Goal: Task Accomplishment & Management: Manage account settings

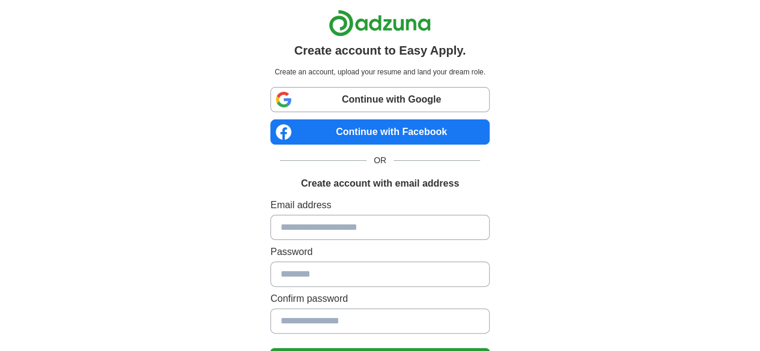
click at [315, 230] on input at bounding box center [379, 227] width 219 height 25
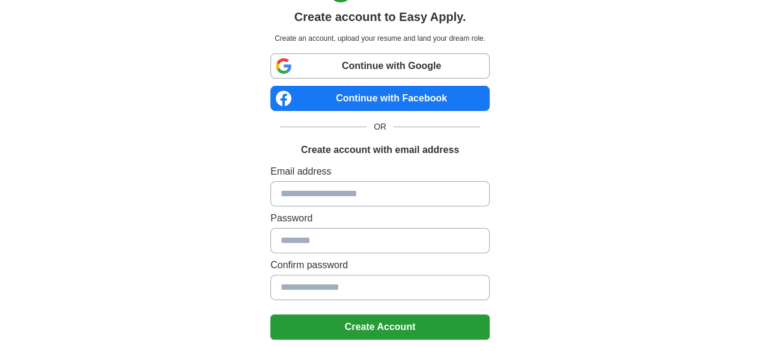
scroll to position [128, 0]
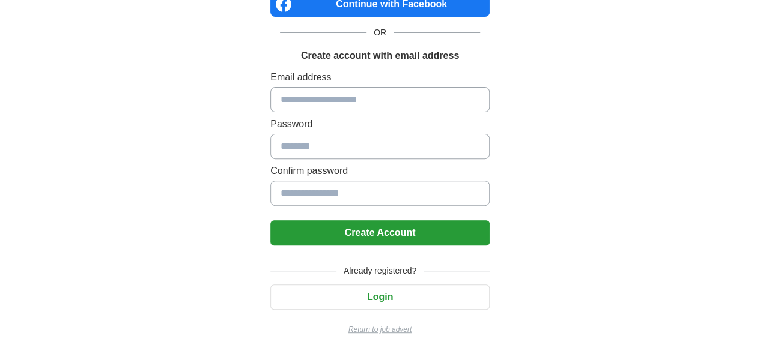
click at [320, 153] on input at bounding box center [379, 146] width 219 height 25
click at [323, 184] on input at bounding box center [379, 193] width 219 height 25
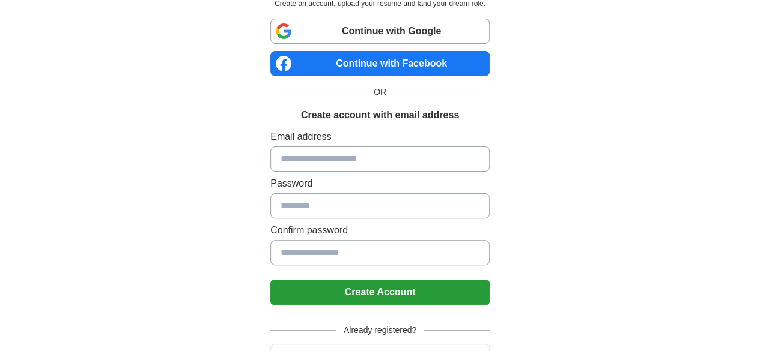
scroll to position [0, 0]
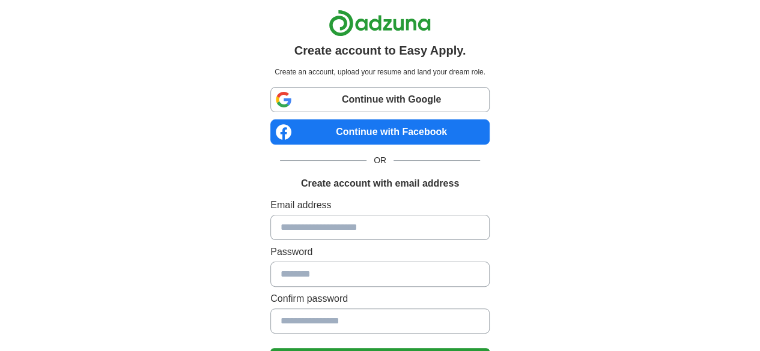
click at [606, 102] on div "Create account to Easy Apply. Create an account, upload your resume and land yo…" at bounding box center [380, 241] width 596 height 482
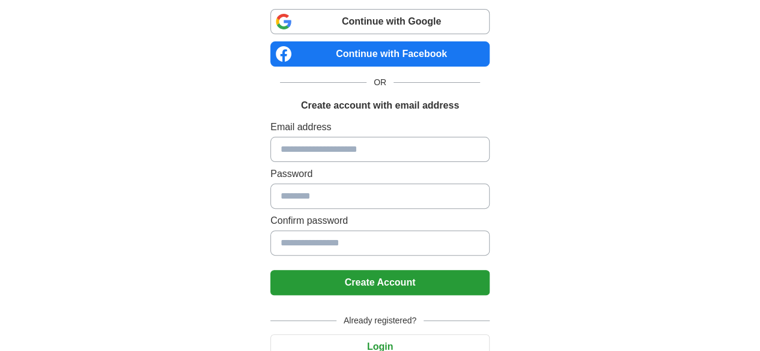
scroll to position [79, 0]
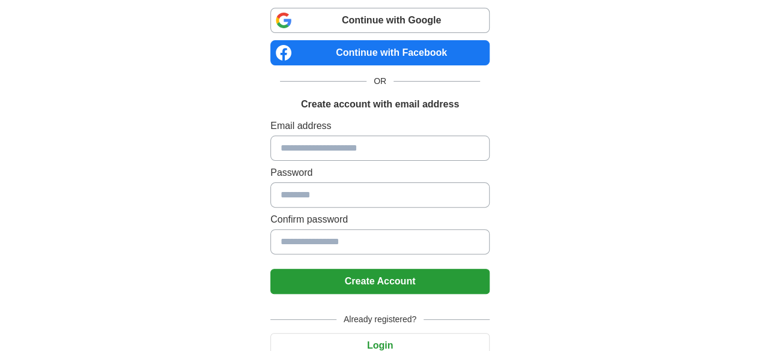
click at [490, 145] on input at bounding box center [379, 148] width 219 height 25
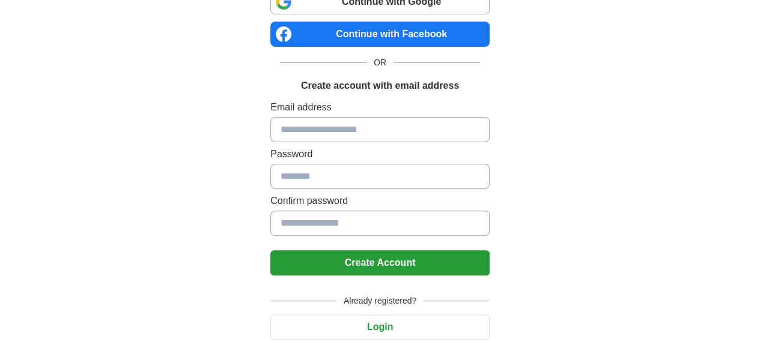
scroll to position [128, 0]
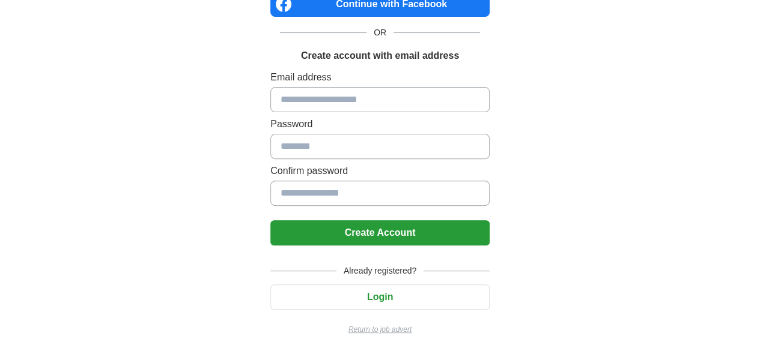
click at [396, 299] on button "Login" at bounding box center [379, 297] width 219 height 25
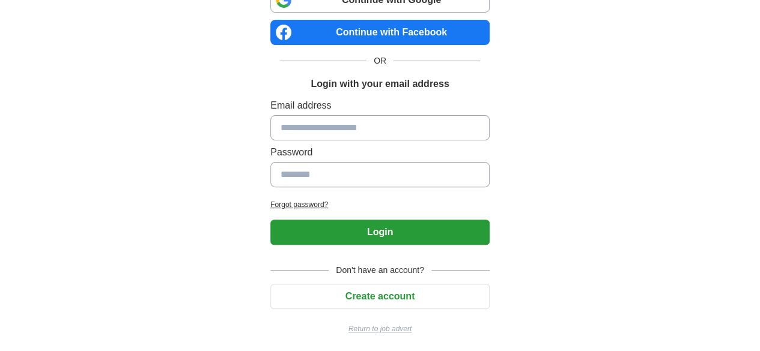
drag, startPoint x: 357, startPoint y: 141, endPoint x: 358, endPoint y: 130, distance: 11.5
click at [358, 130] on div "Email address Password" at bounding box center [379, 146] width 219 height 94
click at [358, 130] on input at bounding box center [379, 127] width 219 height 25
type input "**********"
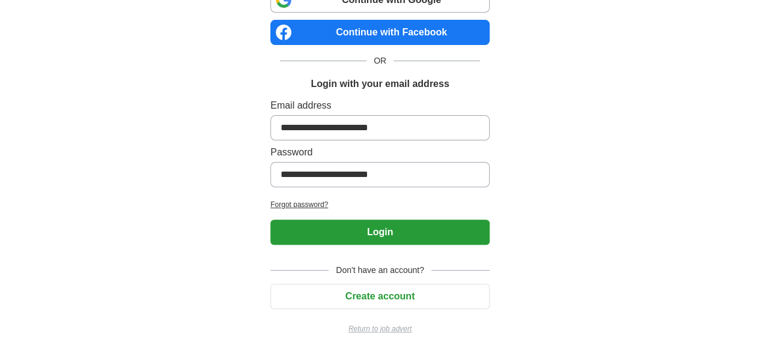
drag, startPoint x: 383, startPoint y: 164, endPoint x: 183, endPoint y: 142, distance: 201.2
click at [183, 142] on div "**********" at bounding box center [380, 127] width 596 height 454
type input "*********"
click at [270, 220] on button "Login" at bounding box center [379, 232] width 219 height 25
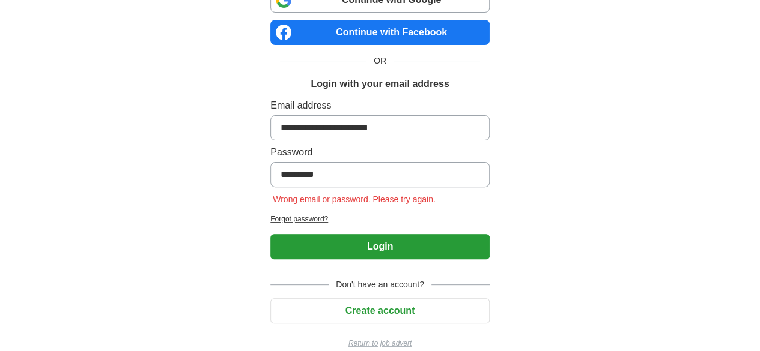
drag, startPoint x: 318, startPoint y: 177, endPoint x: 126, endPoint y: 119, distance: 200.9
click at [126, 119] on div "**********" at bounding box center [380, 134] width 596 height 468
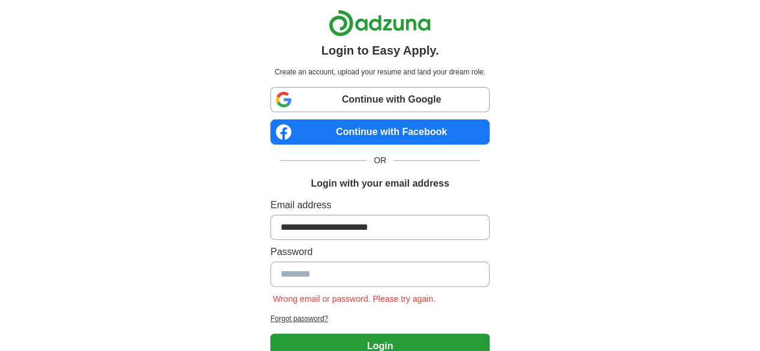
click at [350, 96] on link "Continue with Google" at bounding box center [379, 99] width 219 height 25
